Goal: Task Accomplishment & Management: Complete application form

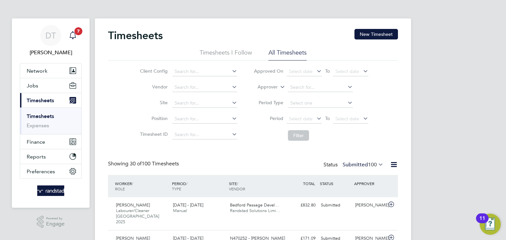
click at [73, 38] on icon "Main navigation" at bounding box center [72, 34] width 6 height 7
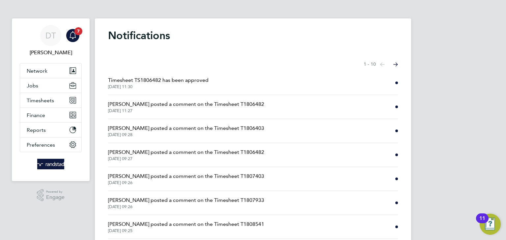
click at [154, 80] on span "Timesheet TS1806482 has been approved" at bounding box center [158, 80] width 100 height 8
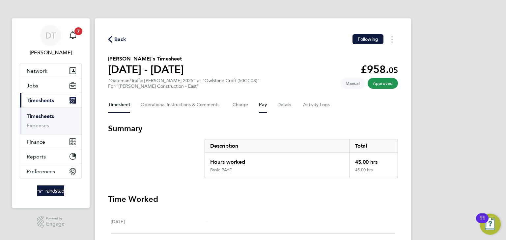
click at [264, 105] on button "Pay" at bounding box center [263, 105] width 8 height 16
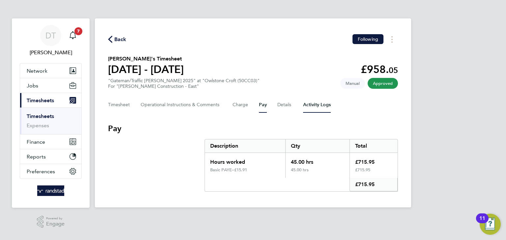
click at [304, 105] on Logs-tab "Activity Logs" at bounding box center [317, 105] width 28 height 16
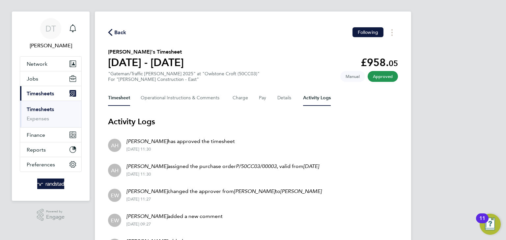
click at [119, 97] on button "Timesheet" at bounding box center [119, 98] width 22 height 16
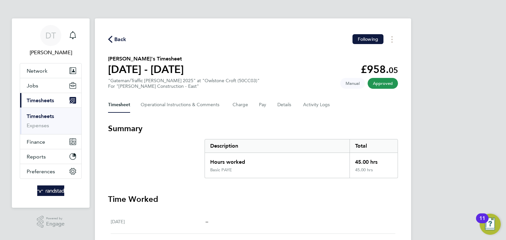
click at [124, 40] on span "Back" at bounding box center [120, 40] width 12 height 8
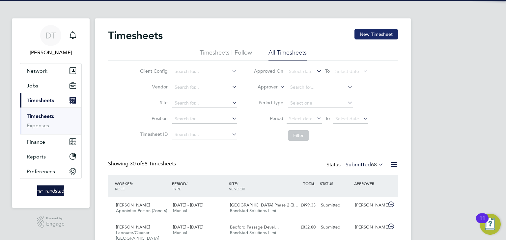
click at [387, 31] on button "New Timesheet" at bounding box center [375, 34] width 43 height 11
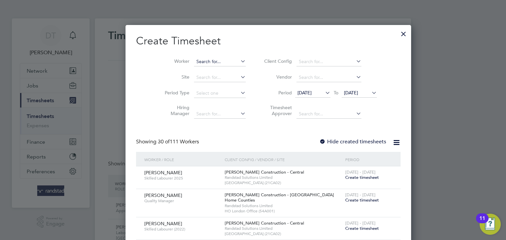
click at [194, 58] on input at bounding box center [220, 61] width 52 height 9
type input "C"
click at [202, 69] on li "Eusebi u [PERSON_NAME]" at bounding box center [209, 70] width 62 height 9
type input "Eusebiu [PERSON_NAME]"
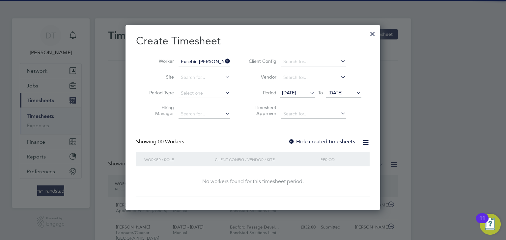
click at [297, 140] on label "Hide created timesheets" at bounding box center [321, 142] width 67 height 7
click at [338, 92] on span "[DATE]" at bounding box center [335, 93] width 14 height 6
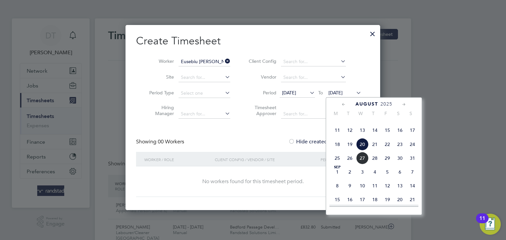
click at [361, 165] on span "27" at bounding box center [362, 158] width 13 height 13
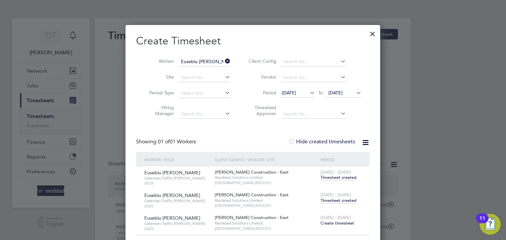
click at [335, 199] on span "Timesheet created" at bounding box center [338, 201] width 36 height 6
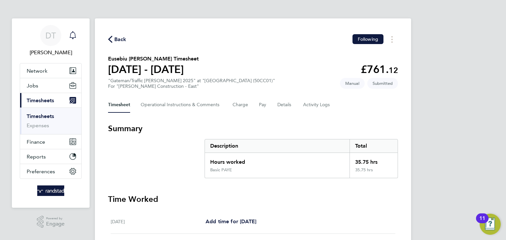
click at [71, 40] on div "Main navigation" at bounding box center [72, 35] width 13 height 13
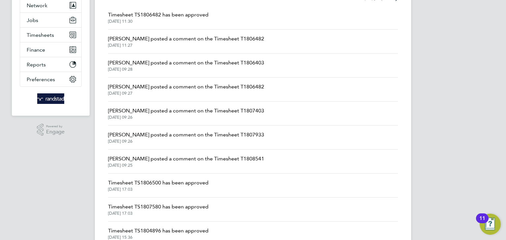
click at [154, 164] on span "[DATE] 09:25" at bounding box center [186, 165] width 156 height 5
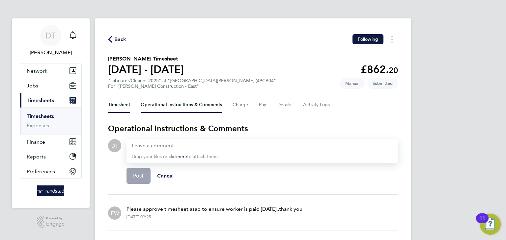
click at [118, 105] on button "Timesheet" at bounding box center [119, 105] width 22 height 16
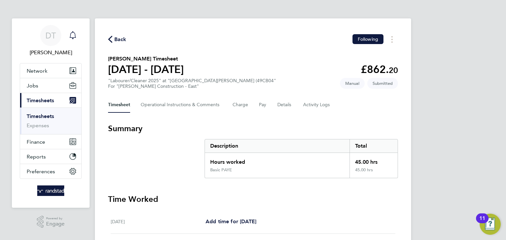
click at [76, 32] on icon "Main navigation" at bounding box center [73, 35] width 8 height 8
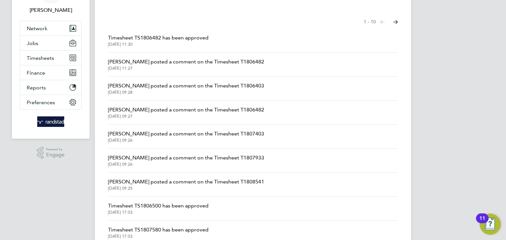
click at [174, 158] on span "[PERSON_NAME] posted a comment on the Timesheet T1807933" at bounding box center [186, 158] width 156 height 8
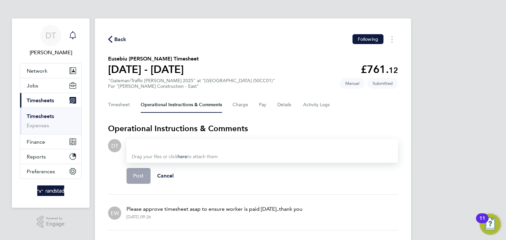
click at [74, 34] on icon "Main navigation" at bounding box center [73, 35] width 8 height 8
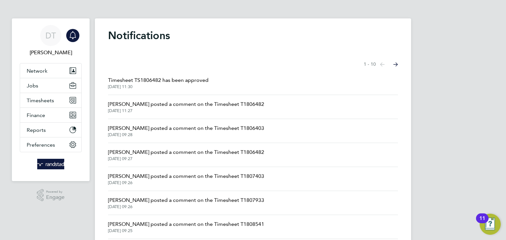
click at [175, 176] on span "[PERSON_NAME] posted a comment on the Timesheet T1807403" at bounding box center [186, 176] width 156 height 8
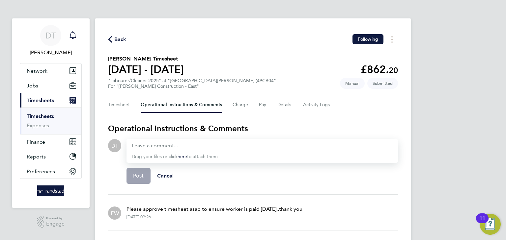
click at [75, 35] on icon "Main navigation" at bounding box center [72, 34] width 6 height 7
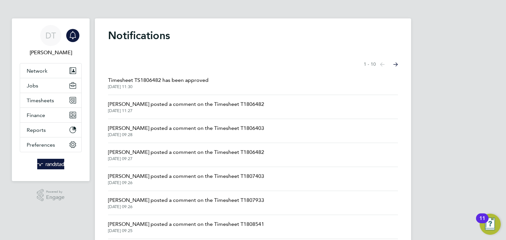
click at [180, 154] on span "[PERSON_NAME] posted a comment on the Timesheet T1806482" at bounding box center [186, 152] width 156 height 8
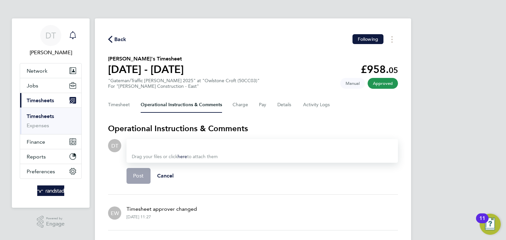
click at [73, 36] on icon "Main navigation" at bounding box center [73, 35] width 8 height 8
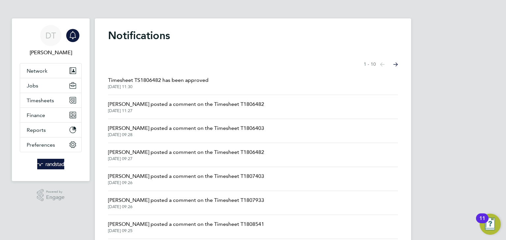
click at [160, 127] on span "[PERSON_NAME] posted a comment on the Timesheet T1806403" at bounding box center [186, 128] width 156 height 8
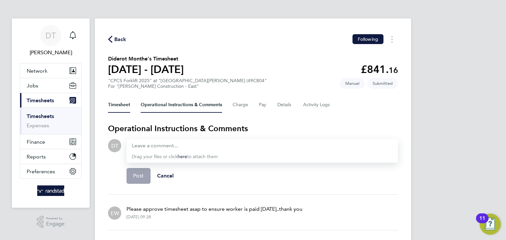
click at [119, 110] on button "Timesheet" at bounding box center [119, 105] width 22 height 16
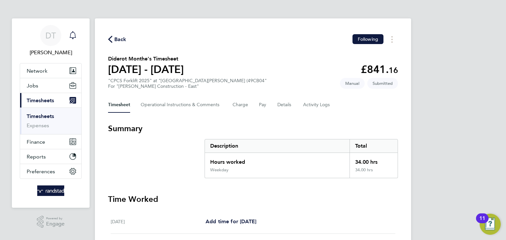
click at [73, 34] on icon "Main navigation" at bounding box center [73, 35] width 8 height 8
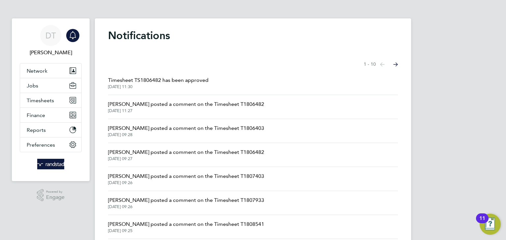
click at [160, 103] on span "[PERSON_NAME] posted a comment on the Timesheet T1806482" at bounding box center [186, 104] width 156 height 8
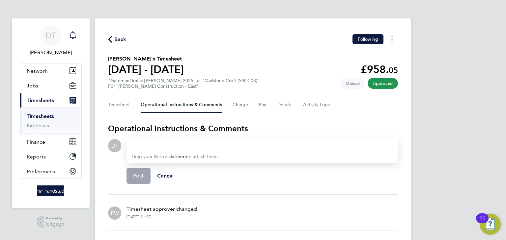
click at [74, 37] on icon "Main navigation" at bounding box center [73, 35] width 8 height 8
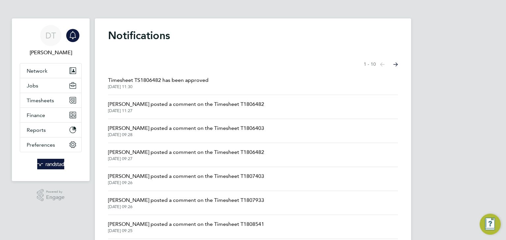
click at [156, 126] on span "[PERSON_NAME] posted a comment on the Timesheet T1806403" at bounding box center [186, 128] width 156 height 8
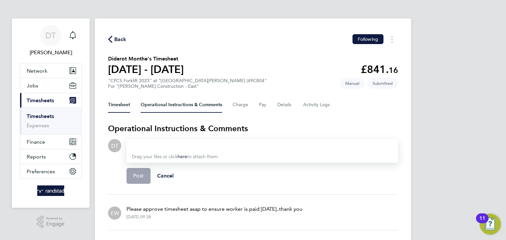
click at [124, 110] on button "Timesheet" at bounding box center [119, 105] width 22 height 16
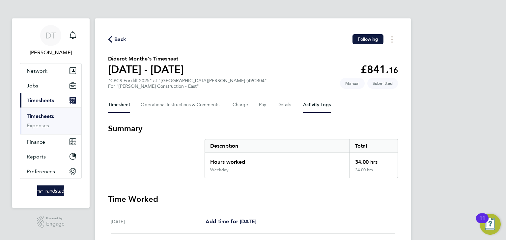
click at [306, 104] on Logs-tab "Activity Logs" at bounding box center [317, 105] width 28 height 16
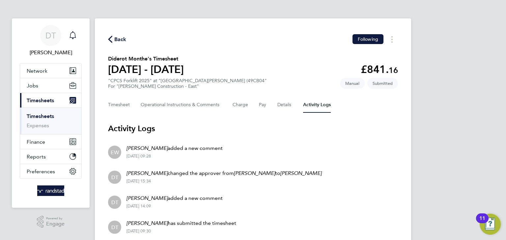
click at [71, 30] on div "Main navigation" at bounding box center [72, 35] width 13 height 13
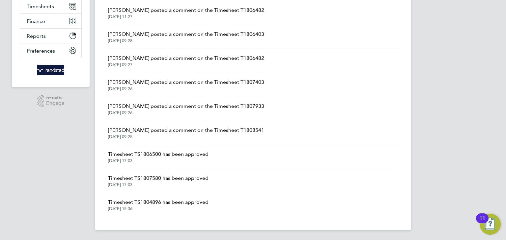
click at [150, 203] on span "Timesheet TS1804896 has been approved" at bounding box center [158, 202] width 100 height 8
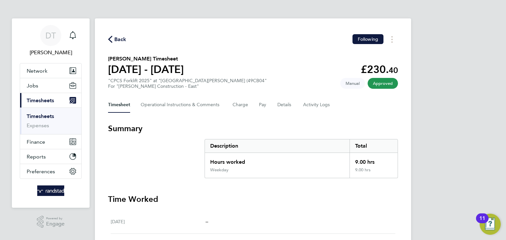
click at [117, 38] on span "Back" at bounding box center [120, 40] width 12 height 8
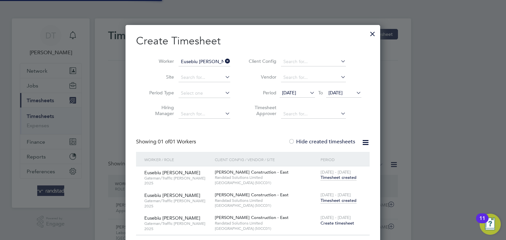
scroll to position [16, 57]
click at [370, 35] on div at bounding box center [372, 32] width 12 height 12
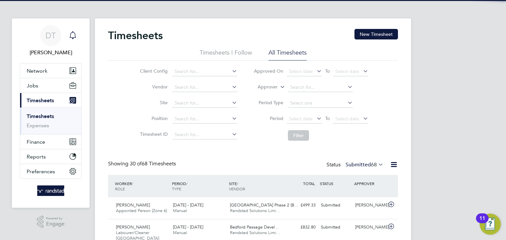
click at [75, 36] on icon "Main navigation" at bounding box center [73, 35] width 8 height 8
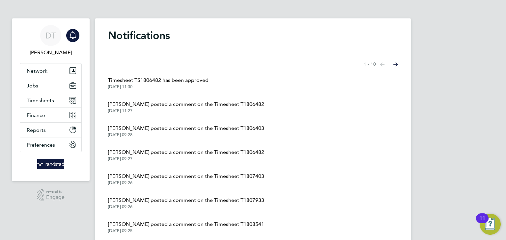
click at [164, 155] on span "[PERSON_NAME] posted a comment on the Timesheet T1806482" at bounding box center [186, 152] width 156 height 8
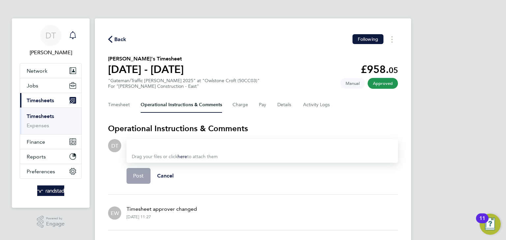
click at [76, 35] on icon "Main navigation" at bounding box center [73, 35] width 8 height 8
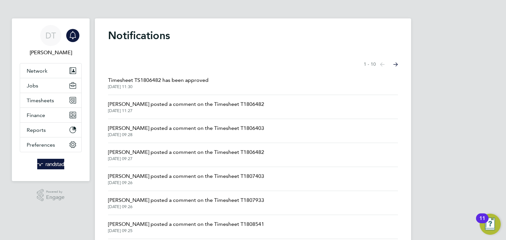
click at [155, 129] on span "[PERSON_NAME] posted a comment on the Timesheet T1806403" at bounding box center [186, 128] width 156 height 8
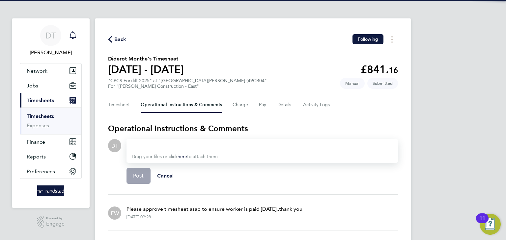
click at [75, 39] on icon "Main navigation" at bounding box center [73, 35] width 8 height 8
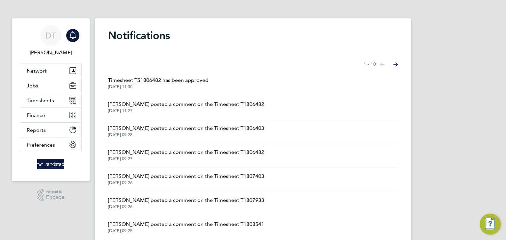
click at [162, 103] on span "[PERSON_NAME] posted a comment on the Timesheet T1806482" at bounding box center [186, 104] width 156 height 8
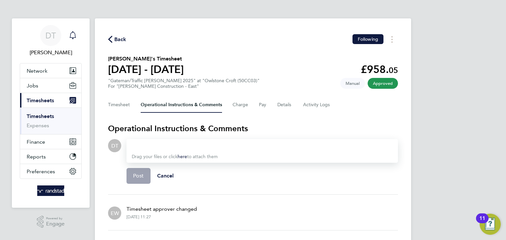
click at [73, 36] on icon "Main navigation" at bounding box center [73, 35] width 8 height 8
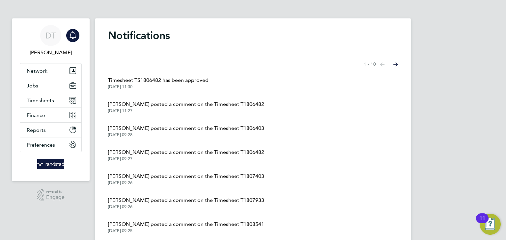
click at [165, 173] on span "[PERSON_NAME] posted a comment on the Timesheet T1807403" at bounding box center [186, 176] width 156 height 8
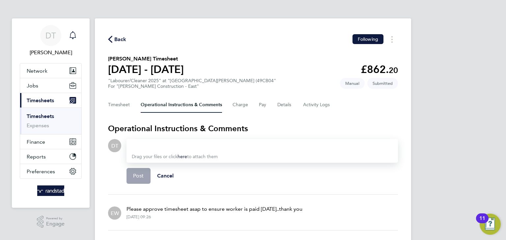
click at [75, 38] on icon "Main navigation" at bounding box center [72, 34] width 6 height 7
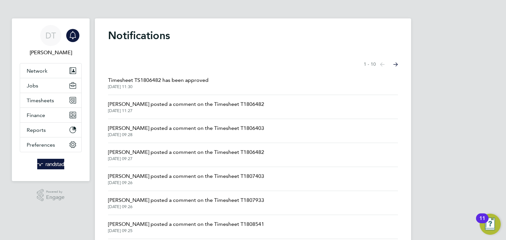
click at [181, 223] on span "[PERSON_NAME] posted a comment on the Timesheet T1808541" at bounding box center [186, 225] width 156 height 8
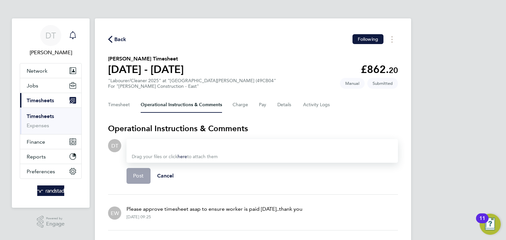
click at [73, 25] on link "Notifications" at bounding box center [72, 35] width 13 height 21
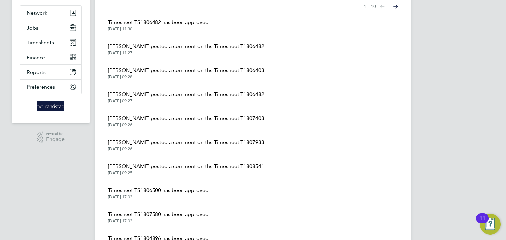
scroll to position [62, 0]
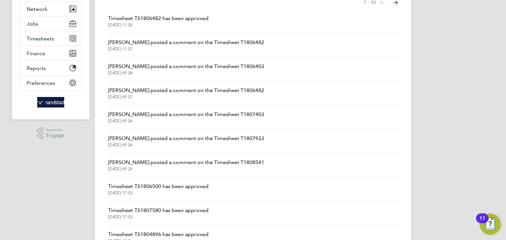
click at [161, 142] on span "[PERSON_NAME] posted a comment on the Timesheet T1807933" at bounding box center [186, 139] width 156 height 8
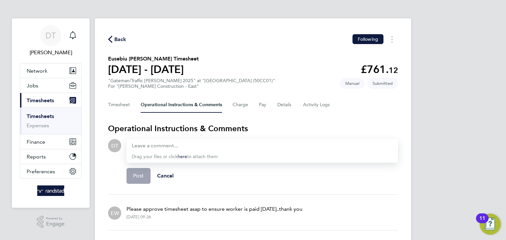
click at [117, 39] on span "Back" at bounding box center [120, 40] width 12 height 8
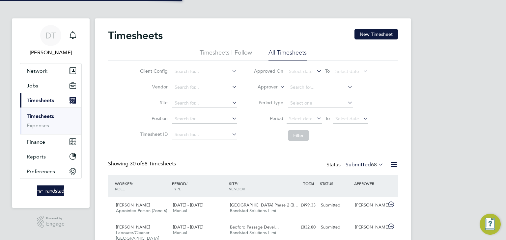
scroll to position [16, 57]
click at [73, 38] on icon "Main navigation" at bounding box center [72, 34] width 6 height 7
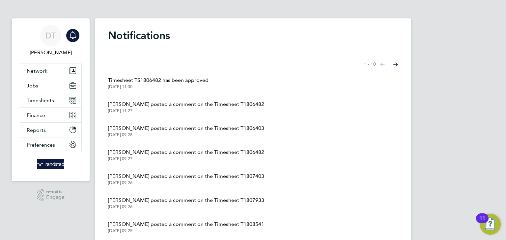
click at [140, 80] on span "Timesheet TS1806482 has been approved" at bounding box center [158, 80] width 100 height 8
